Goal: Transaction & Acquisition: Download file/media

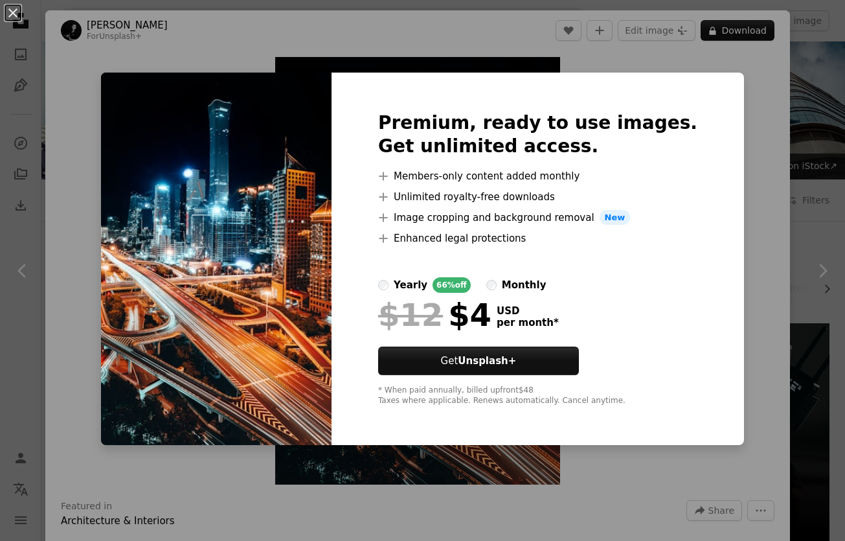
scroll to position [23447, 0]
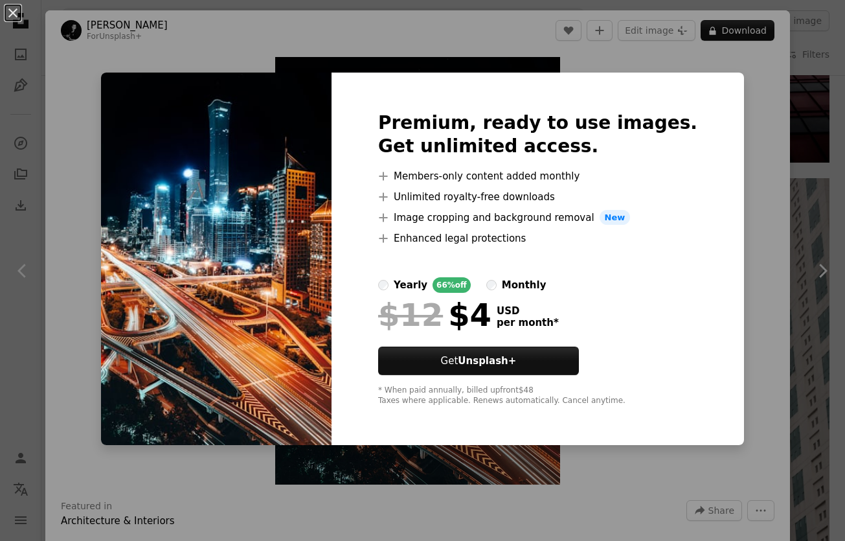
click at [278, 206] on img at bounding box center [216, 259] width 231 height 373
click at [14, 16] on button "An X shape" at bounding box center [13, 13] width 16 height 16
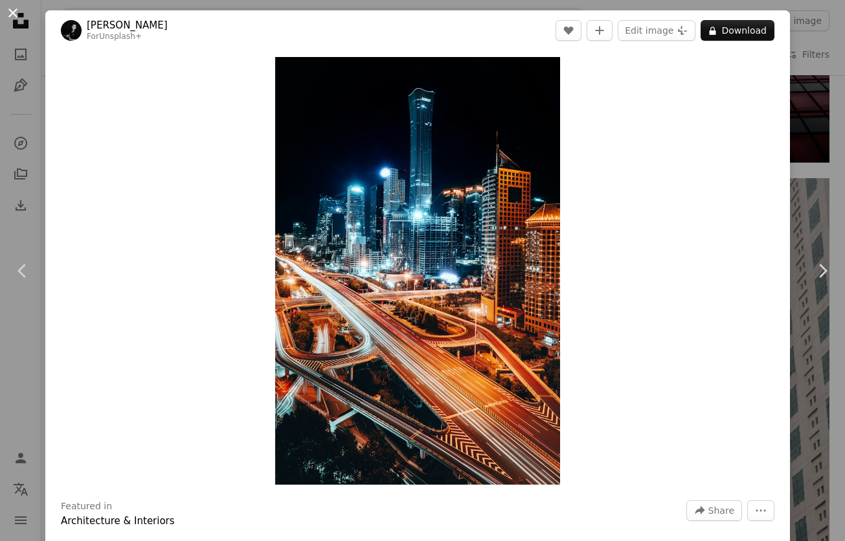
click at [14, 16] on button "An X shape" at bounding box center [13, 13] width 16 height 16
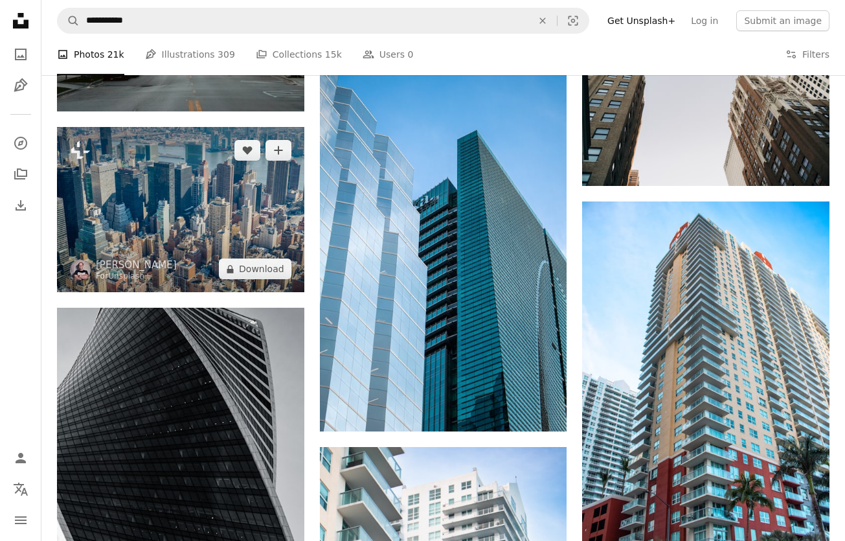
scroll to position [26207, 0]
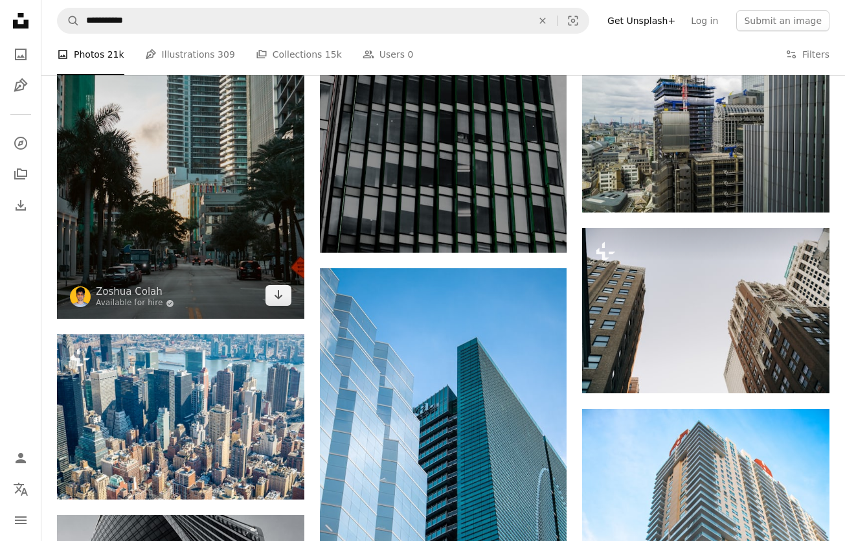
click at [220, 229] on img at bounding box center [180, 133] width 247 height 370
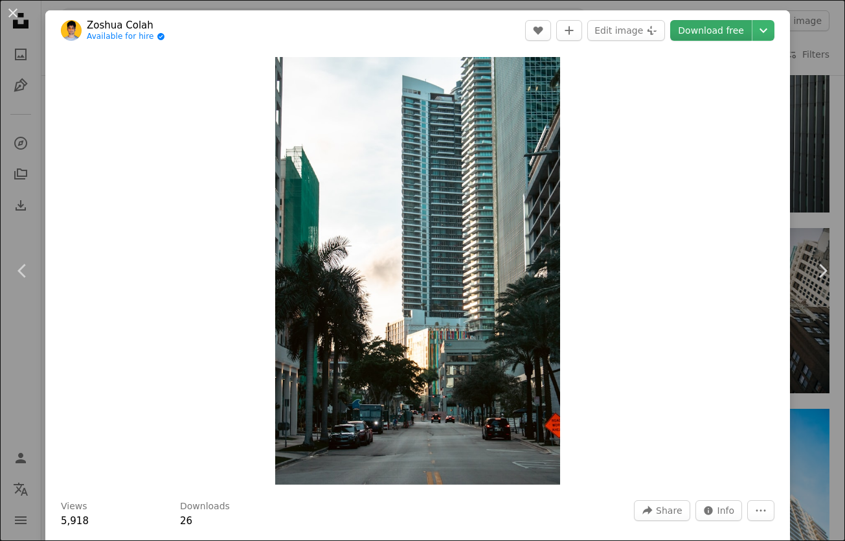
click at [728, 29] on link "Download free" at bounding box center [711, 30] width 82 height 21
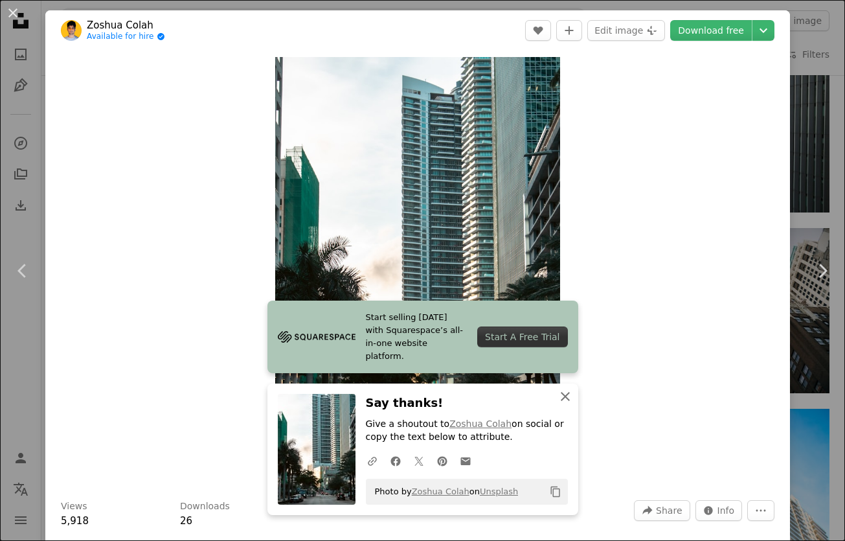
click at [566, 398] on icon "button" at bounding box center [565, 396] width 9 height 9
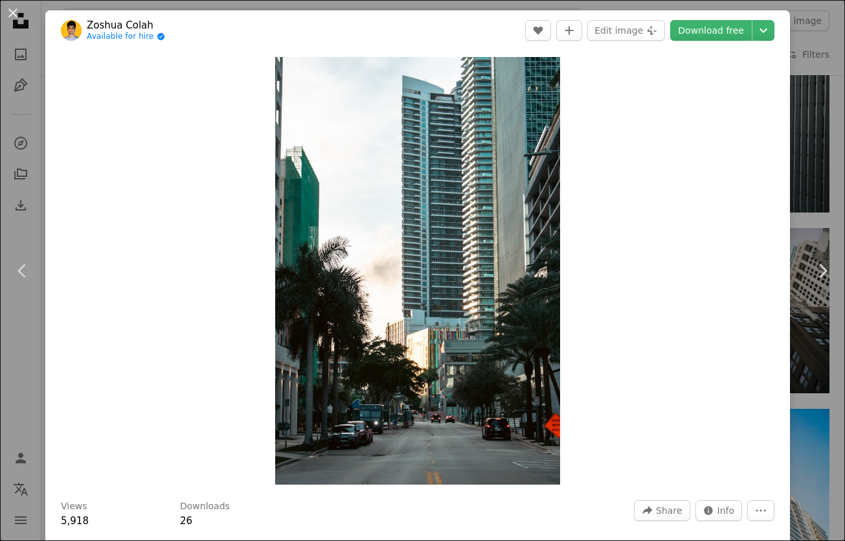
click at [670, 219] on div "Zoom in" at bounding box center [417, 271] width 745 height 440
click at [12, 11] on button "An X shape" at bounding box center [13, 13] width 16 height 16
